Goal: Navigation & Orientation: Go to known website

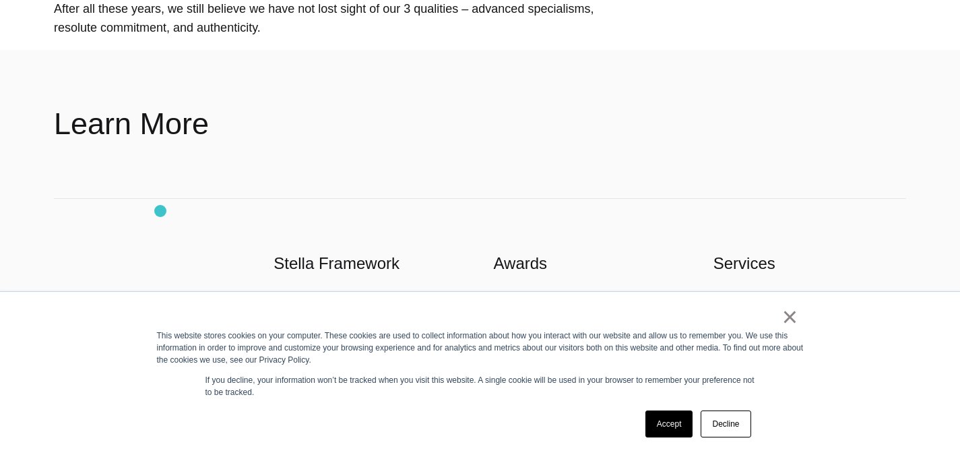
scroll to position [1348, 0]
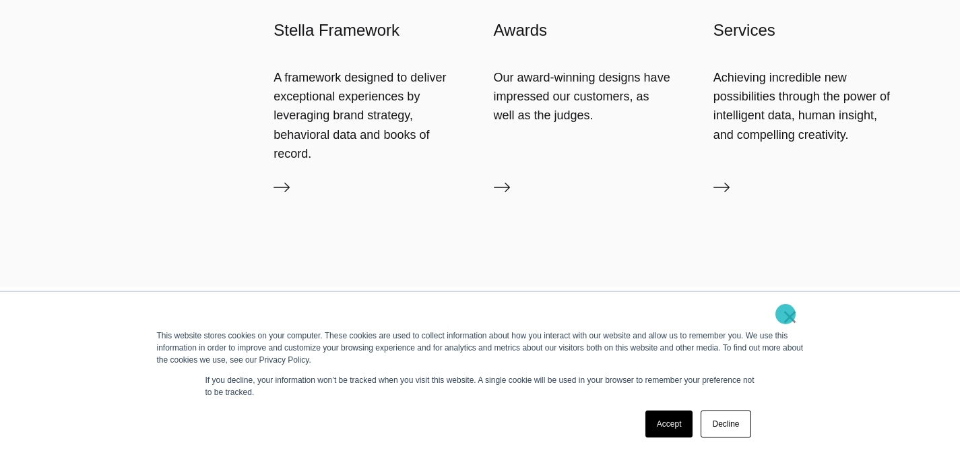
click at [788, 313] on link "×" at bounding box center [790, 317] width 16 height 12
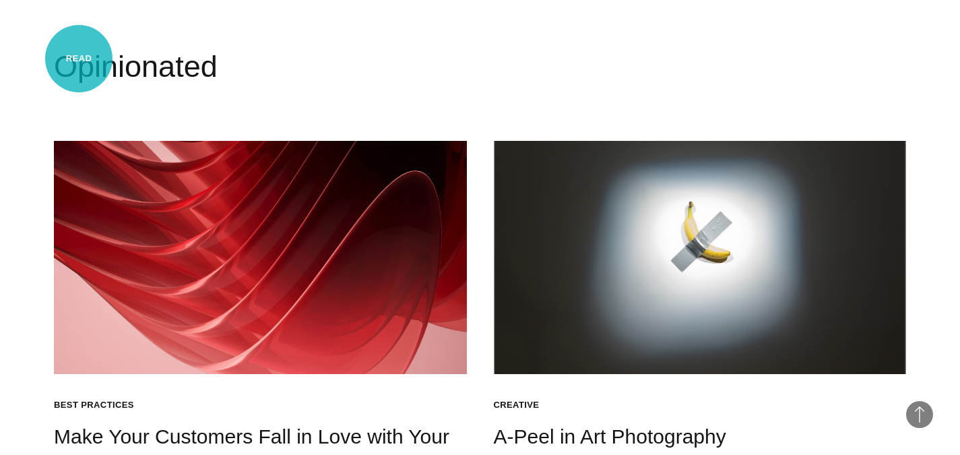
scroll to position [1640, 0]
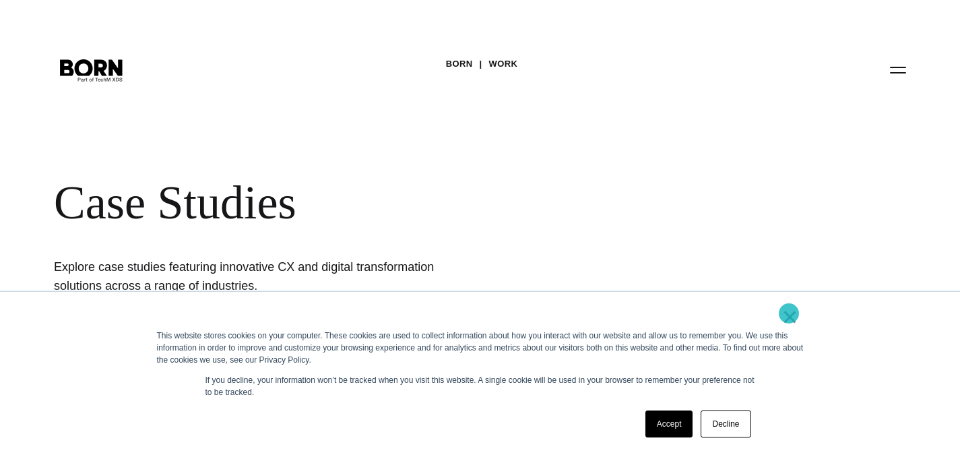
click at [789, 313] on link "×" at bounding box center [790, 317] width 16 height 12
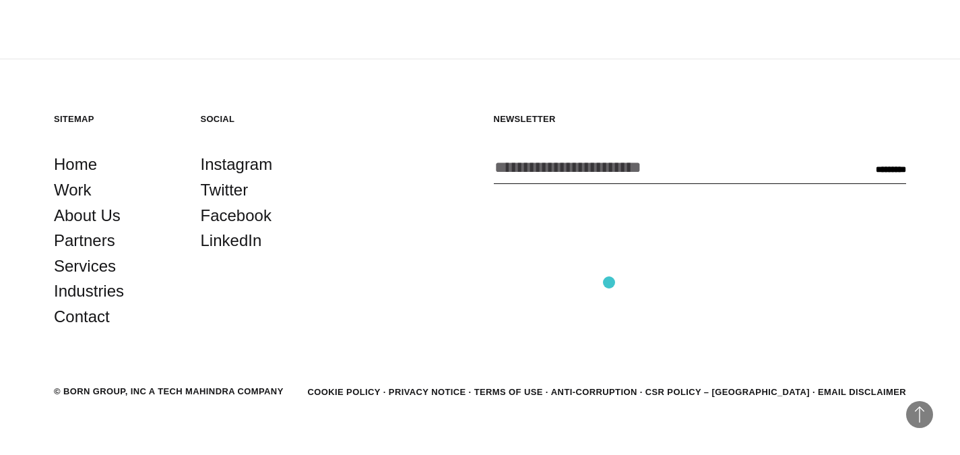
scroll to position [4137, 0]
click at [78, 177] on link "Work" at bounding box center [73, 190] width 38 height 26
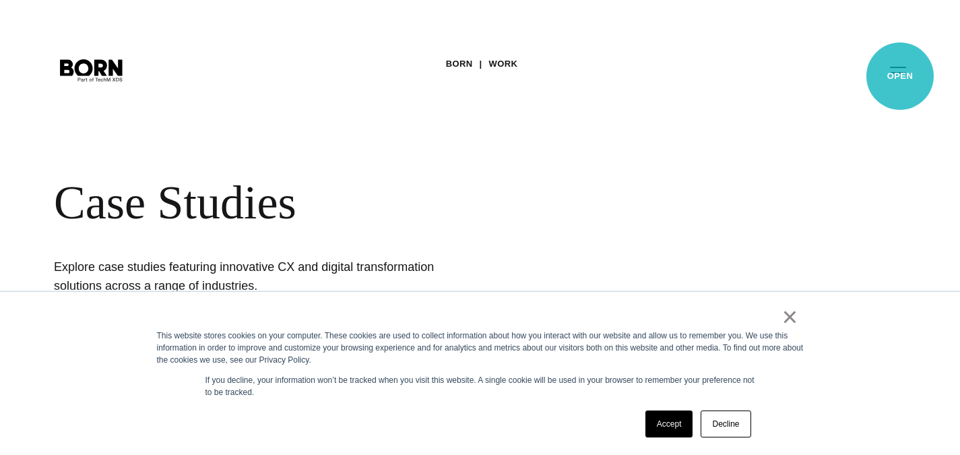
click at [892, 77] on button "Primary Menu" at bounding box center [898, 69] width 32 height 28
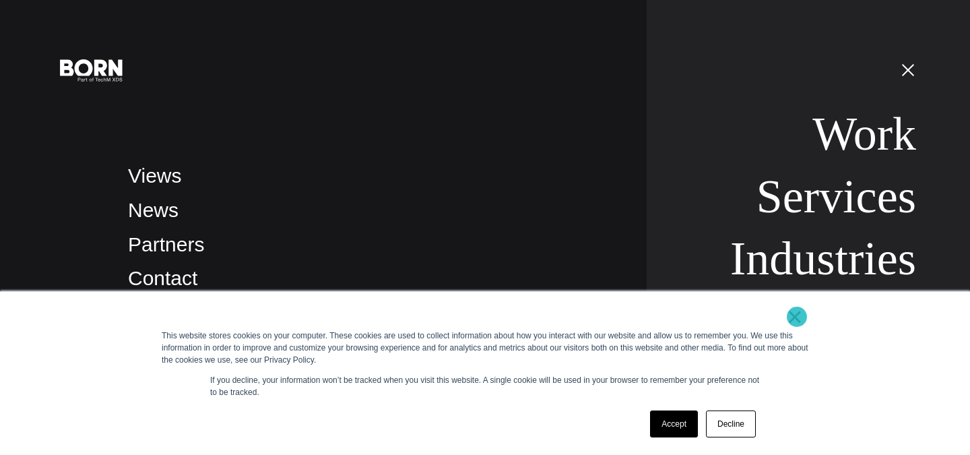
click at [797, 317] on link "×" at bounding box center [795, 317] width 16 height 12
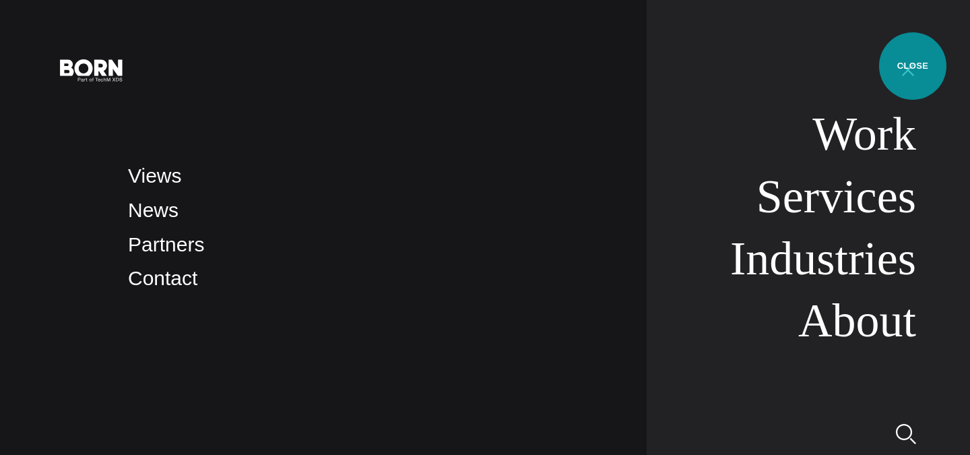
click at [913, 66] on button "Primary Menu" at bounding box center [908, 69] width 32 height 28
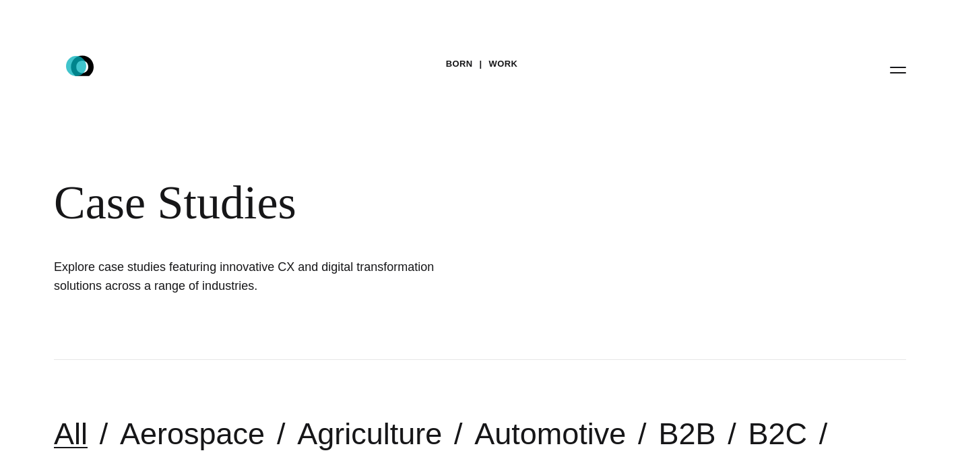
click at [76, 66] on icon at bounding box center [82, 65] width 23 height 20
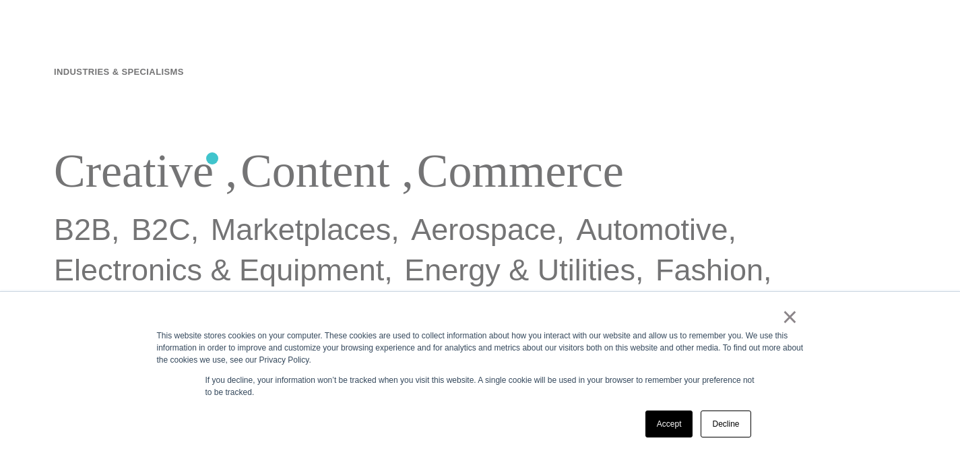
scroll to position [539, 0]
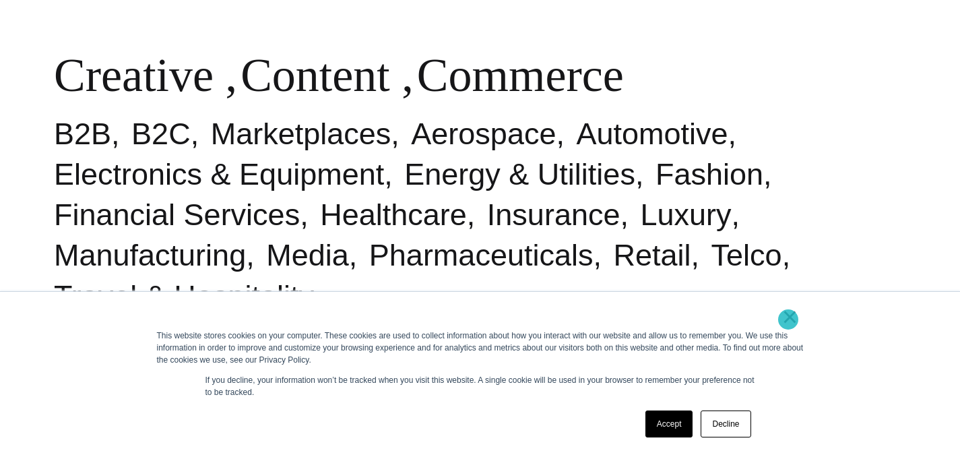
click at [788, 319] on link "×" at bounding box center [790, 317] width 16 height 12
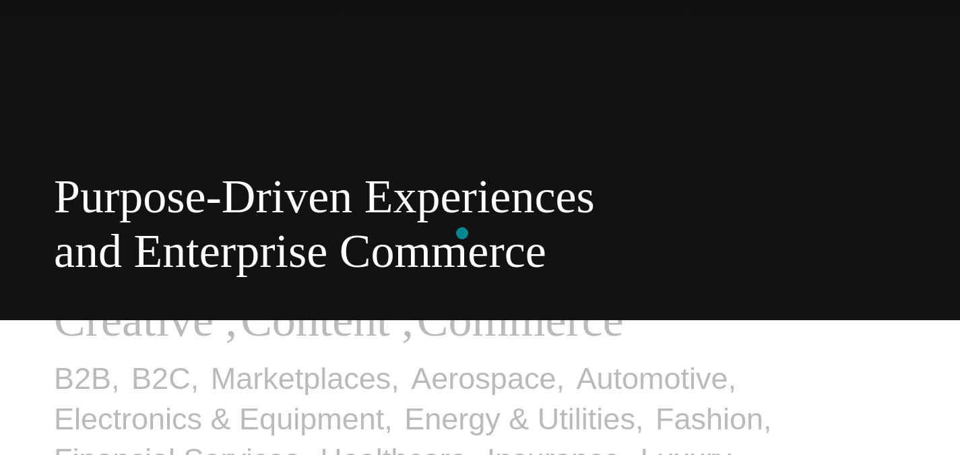
scroll to position [0, 0]
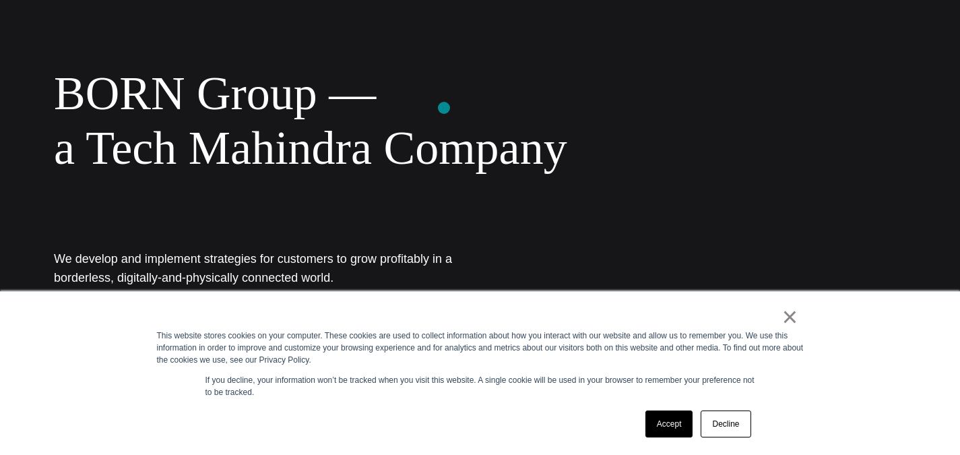
scroll to position [404, 0]
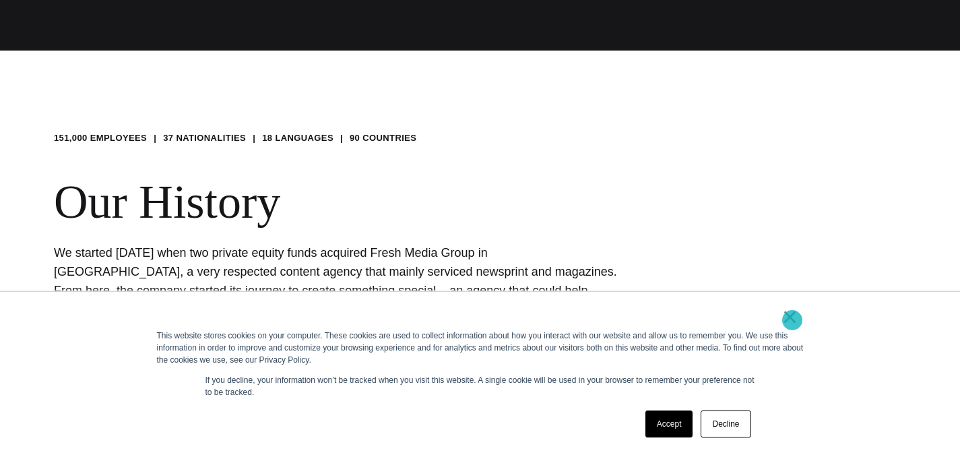
click at [793, 320] on link "×" at bounding box center [790, 317] width 16 height 12
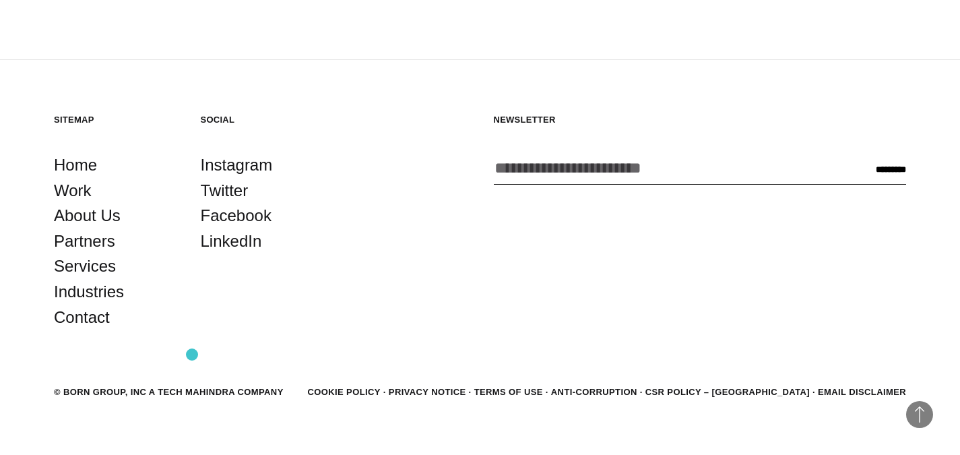
scroll to position [2449, 0]
click at [225, 152] on link "Instagram" at bounding box center [237, 165] width 72 height 26
